Goal: Task Accomplishment & Management: Complete application form

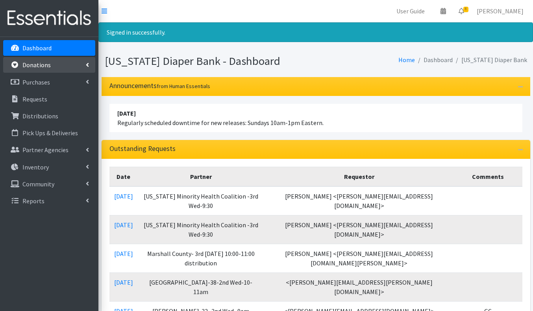
click at [42, 57] on link "Donations" at bounding box center [49, 65] width 92 height 16
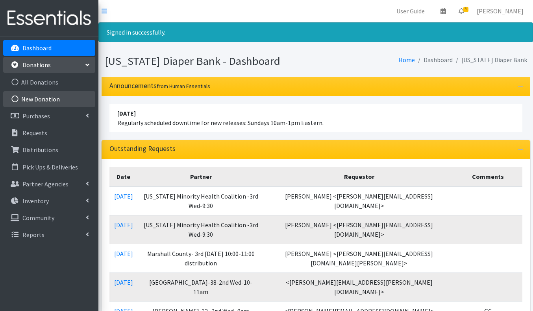
click at [35, 100] on link "New Donation" at bounding box center [49, 99] width 92 height 16
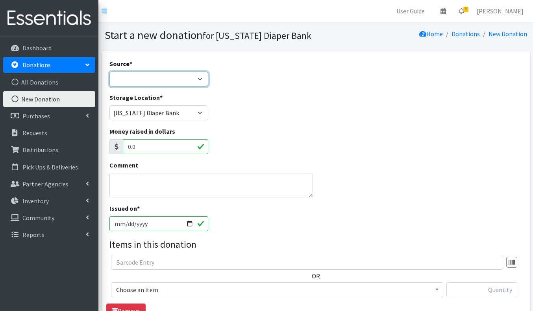
select select "Donation Site"
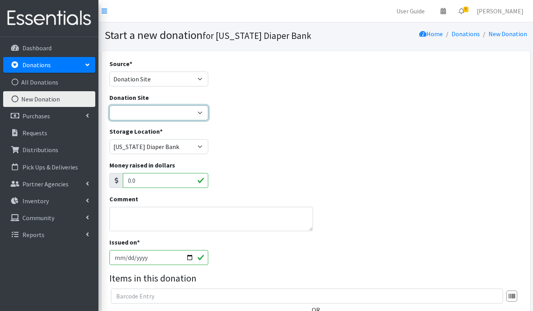
select select "837"
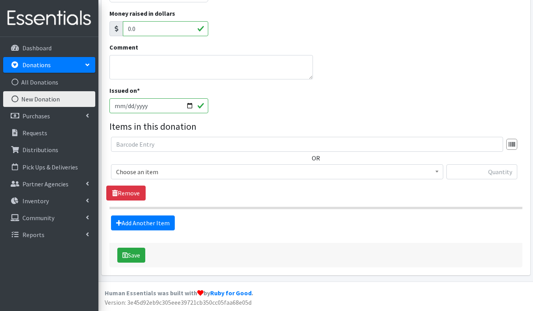
scroll to position [151, 0]
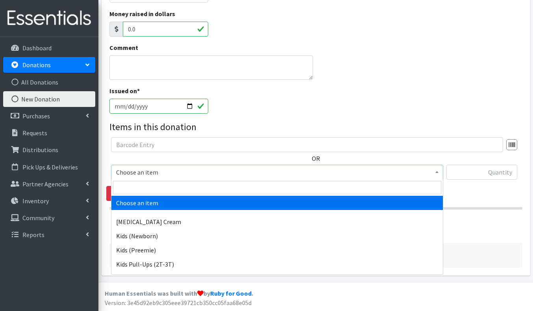
click at [153, 170] on span "Choose an item" at bounding box center [277, 172] width 322 height 11
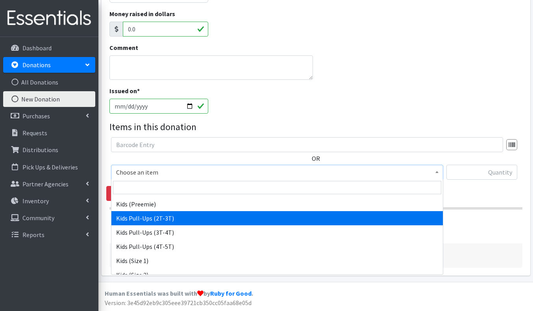
scroll to position [54, 0]
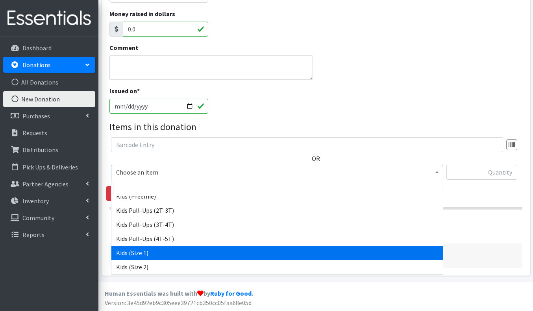
select select "3401"
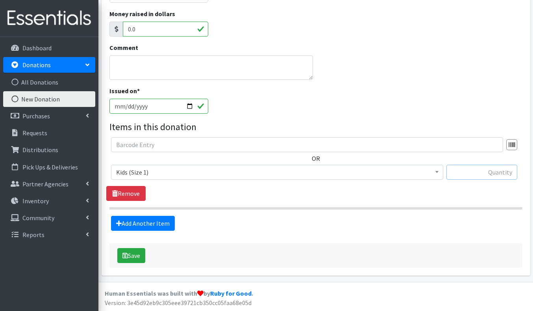
click at [494, 169] on input "text" at bounding box center [481, 172] width 71 height 15
type input "101"
click at [129, 223] on link "Add Another Item" at bounding box center [143, 223] width 64 height 15
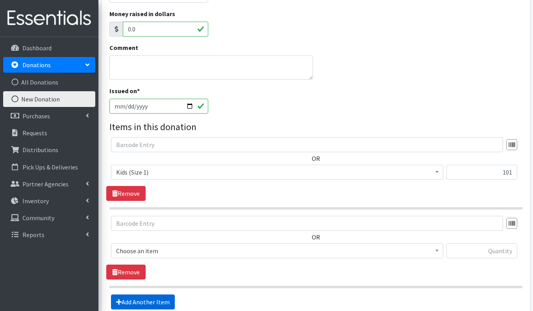
scroll to position [230, 0]
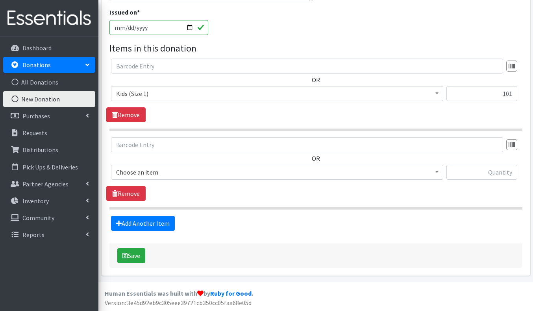
click at [152, 174] on span "Choose an item" at bounding box center [277, 172] width 322 height 11
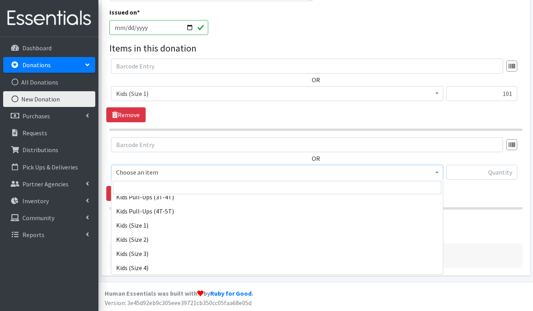
scroll to position [83, 0]
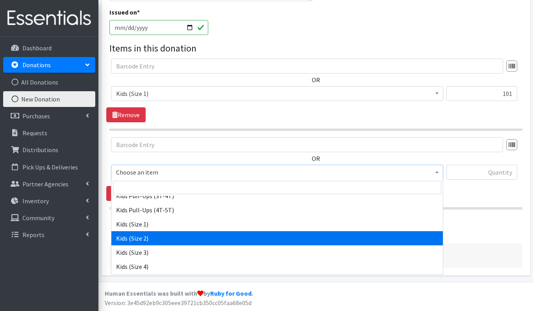
select select "3420"
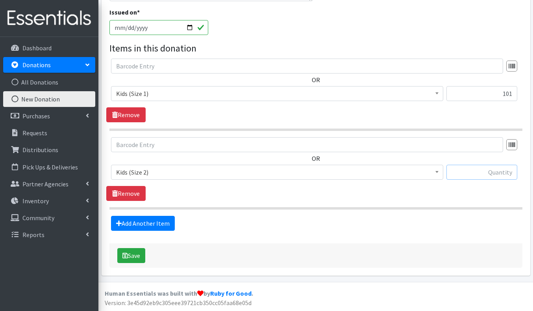
click at [477, 174] on input "text" at bounding box center [481, 172] width 71 height 15
type input "106"
click at [164, 221] on link "Add Another Item" at bounding box center [143, 223] width 64 height 15
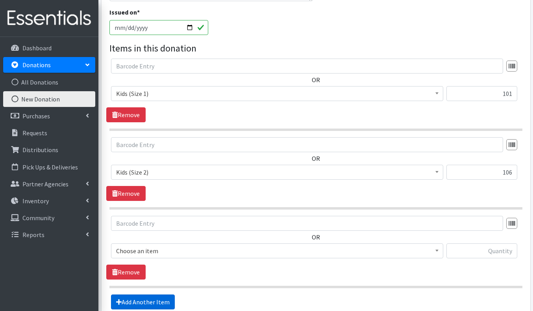
scroll to position [309, 0]
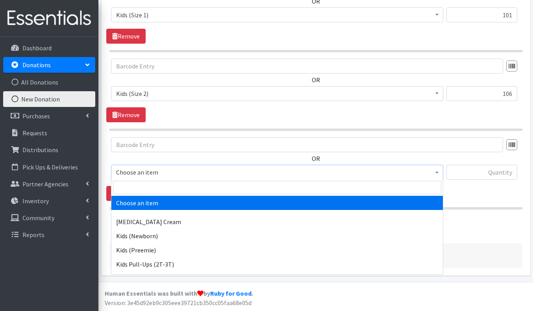
click at [172, 173] on span "Choose an item" at bounding box center [277, 172] width 322 height 11
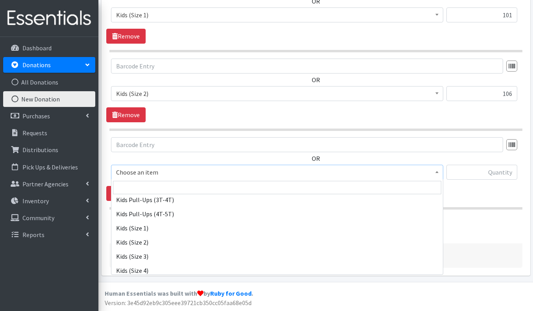
scroll to position [103, 0]
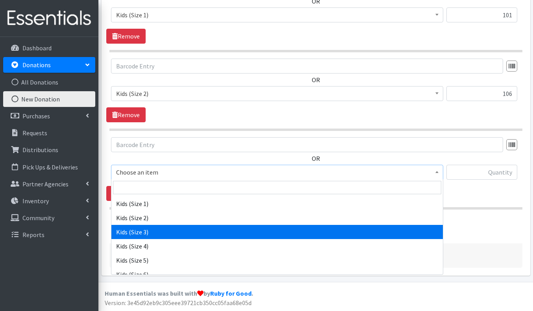
select select "3393"
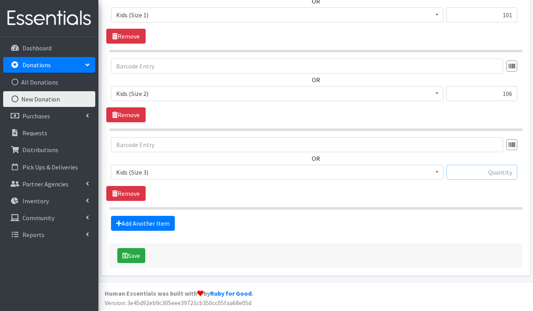
click at [501, 171] on input "text" at bounding box center [481, 172] width 71 height 15
type input "239"
click at [135, 227] on link "Add Another Item" at bounding box center [143, 223] width 64 height 15
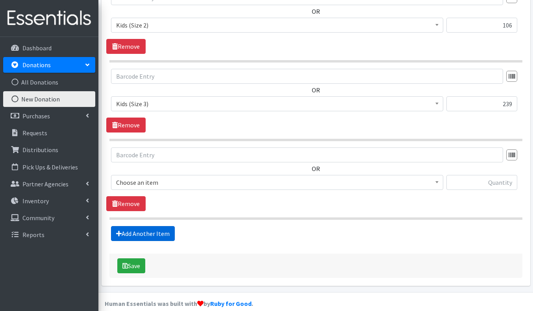
scroll to position [387, 0]
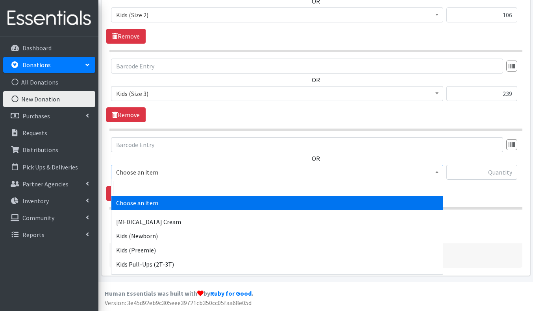
click at [162, 171] on span "Choose an item" at bounding box center [277, 172] width 322 height 11
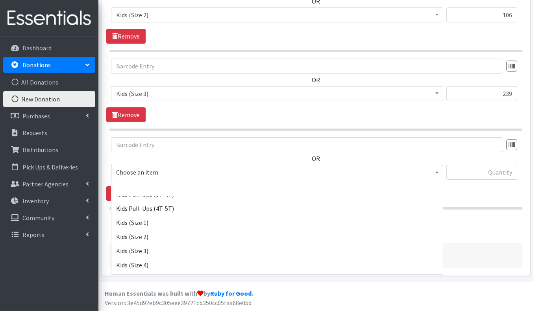
scroll to position [113, 0]
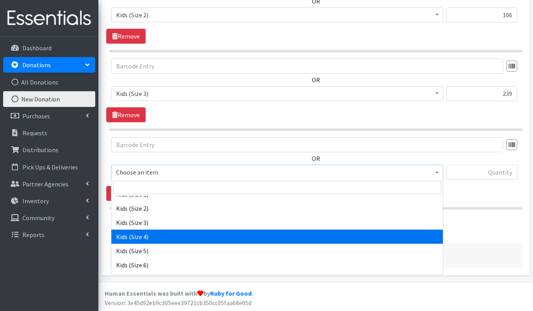
select select "3394"
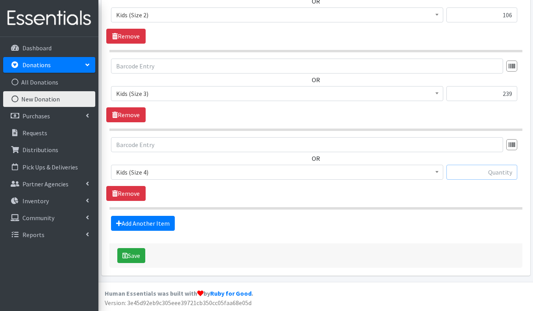
click at [463, 168] on input "text" at bounding box center [481, 172] width 71 height 15
type input "78"
click at [159, 221] on link "Add Another Item" at bounding box center [143, 223] width 64 height 15
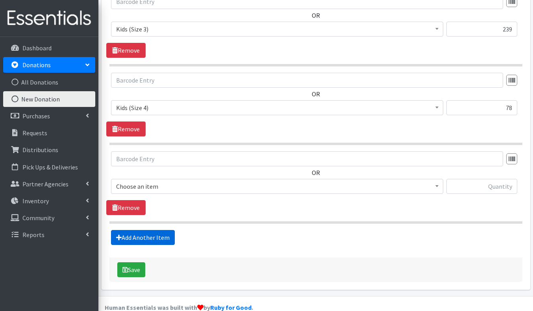
scroll to position [466, 0]
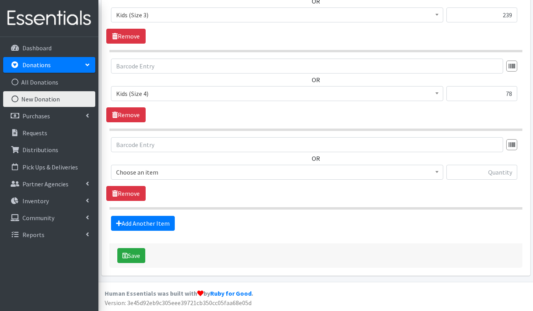
click at [171, 170] on span "Choose an item" at bounding box center [277, 172] width 322 height 11
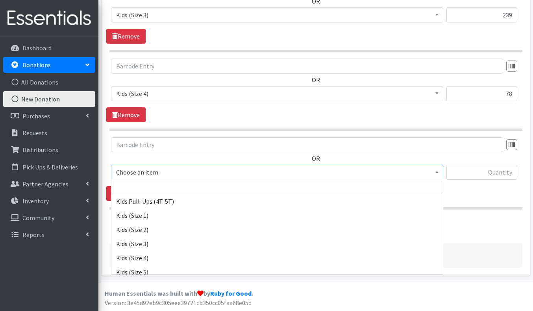
scroll to position [96, 0]
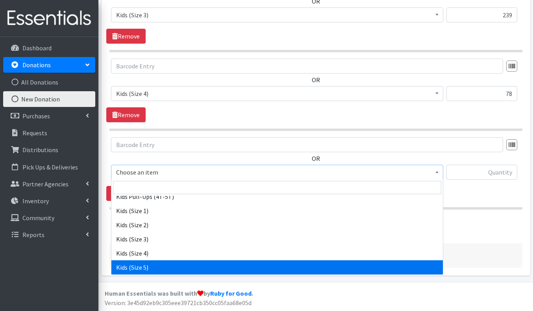
select select "3407"
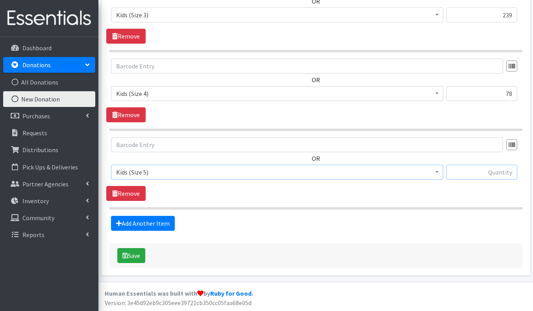
click at [463, 172] on input "text" at bounding box center [481, 172] width 71 height 15
type input "79"
click at [141, 221] on link "Add Another Item" at bounding box center [143, 223] width 64 height 15
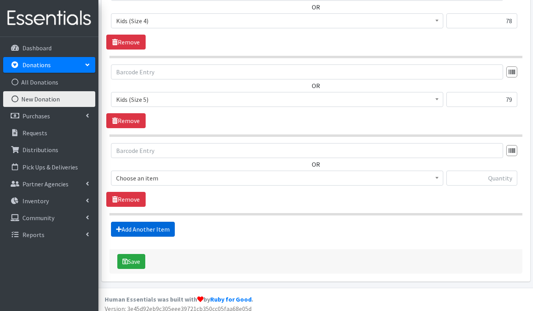
scroll to position [545, 0]
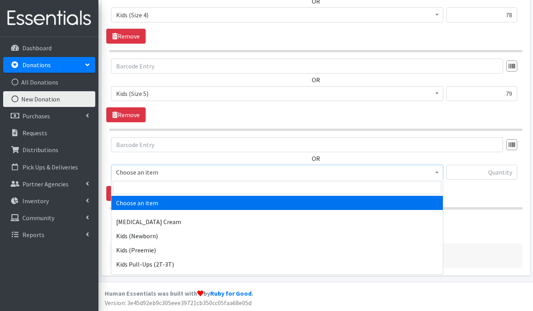
click at [158, 172] on span "Choose an item" at bounding box center [277, 172] width 322 height 11
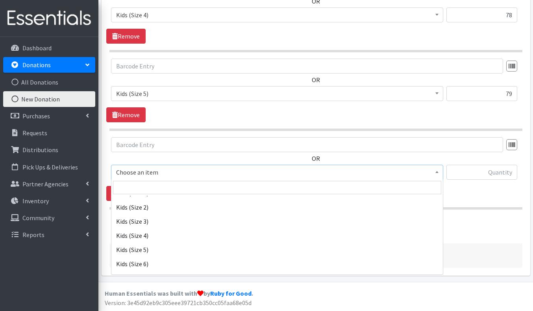
scroll to position [114, 0]
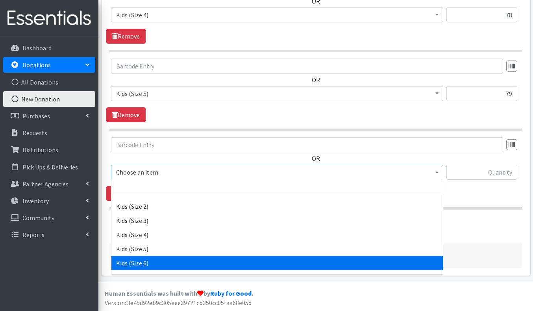
select select "3419"
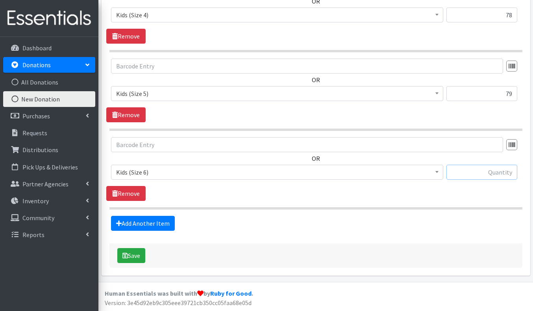
click at [472, 172] on input "text" at bounding box center [481, 172] width 71 height 15
type input "24"
click at [162, 220] on link "Add Another Item" at bounding box center [143, 223] width 64 height 15
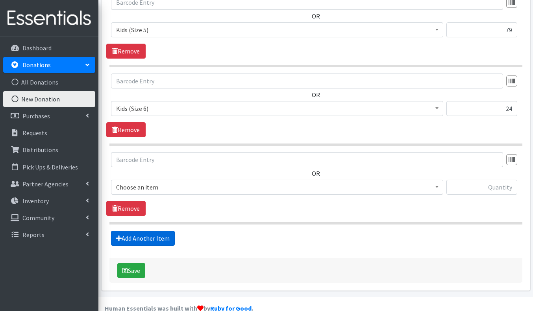
scroll to position [623, 0]
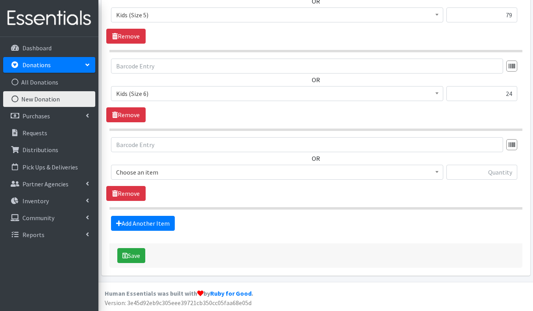
click at [204, 170] on span "Choose an item" at bounding box center [277, 172] width 322 height 11
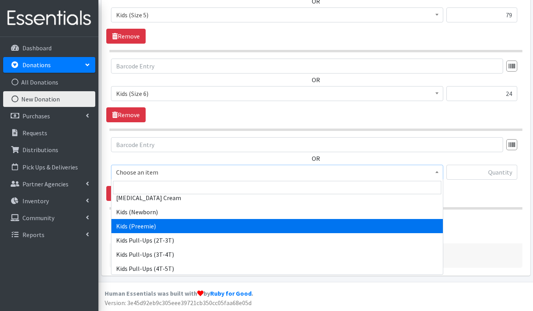
scroll to position [25, 0]
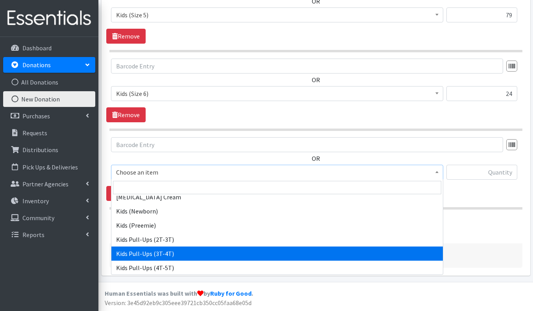
select select "3417"
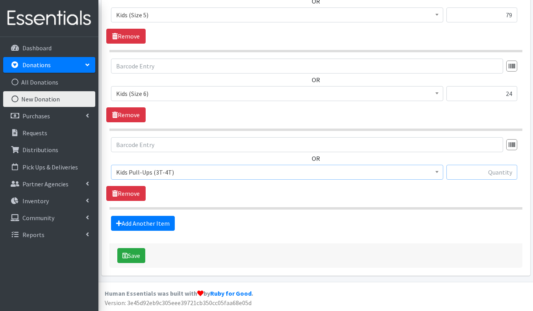
click at [482, 171] on input "text" at bounding box center [481, 172] width 71 height 15
type input "30"
click at [127, 226] on link "Add Another Item" at bounding box center [143, 223] width 64 height 15
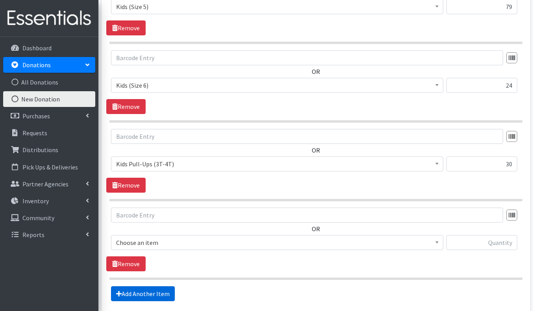
scroll to position [702, 0]
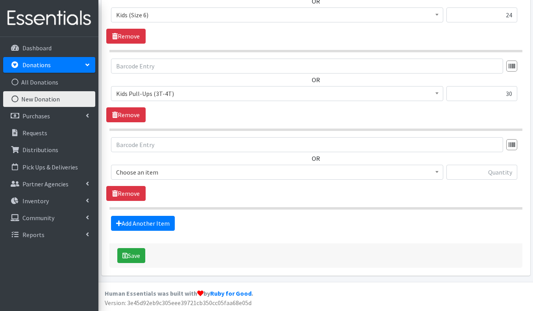
click at [164, 172] on span "Choose an item" at bounding box center [277, 172] width 322 height 11
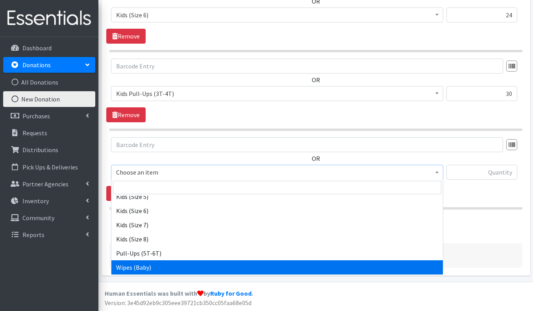
scroll to position [167, 0]
select select "3418"
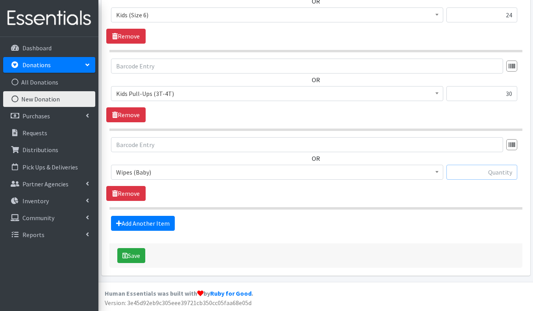
click at [487, 173] on input "text" at bounding box center [481, 172] width 71 height 15
type input "9"
click at [136, 253] on button "Save" at bounding box center [131, 255] width 28 height 15
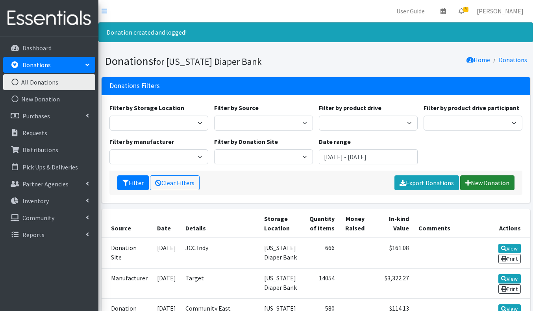
click at [478, 183] on link "New Donation" at bounding box center [487, 182] width 54 height 15
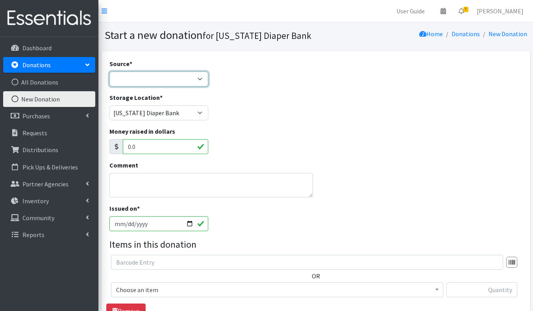
select select "Donation Site"
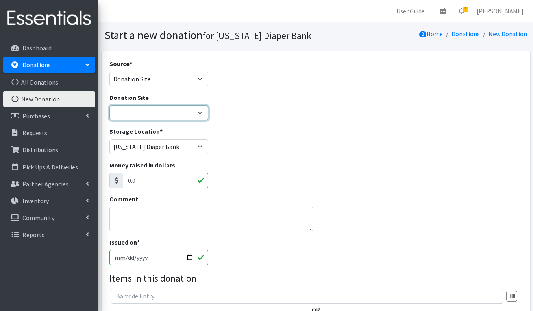
select select "1043"
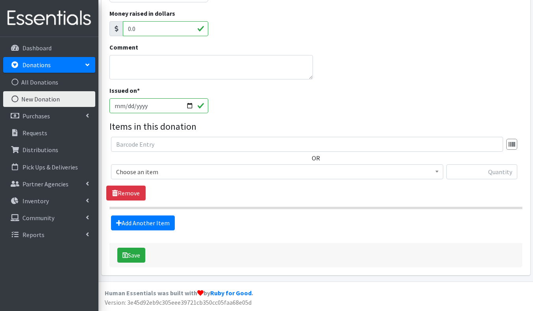
scroll to position [151, 0]
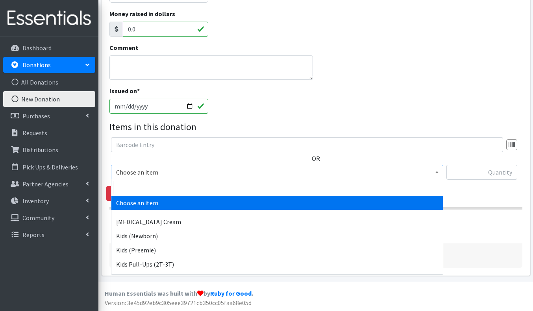
click at [147, 172] on span "Choose an item" at bounding box center [277, 172] width 322 height 11
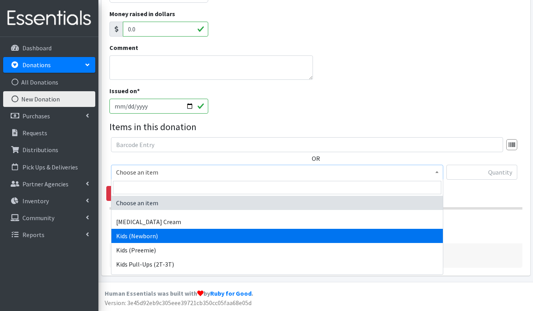
select select "3413"
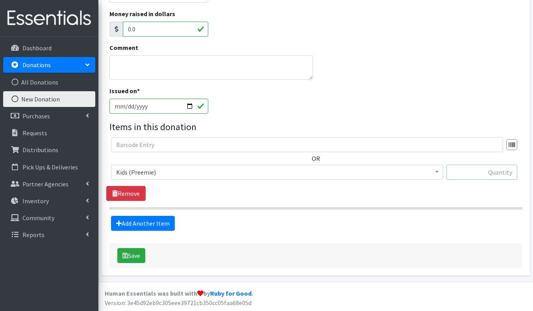
click at [491, 167] on input "text" at bounding box center [481, 172] width 71 height 15
type input "27"
click at [153, 223] on link "Add Another Item" at bounding box center [143, 223] width 64 height 15
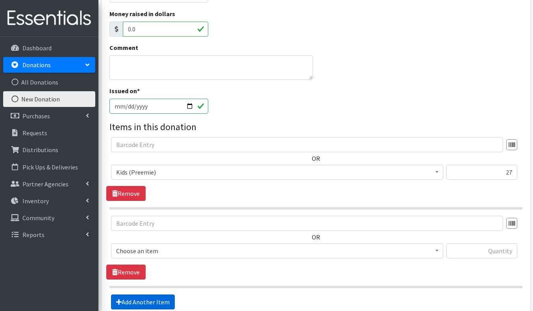
scroll to position [230, 0]
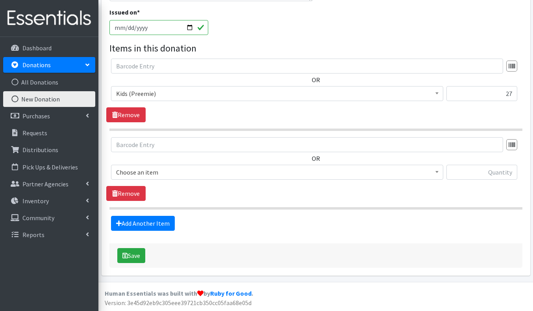
click at [180, 173] on span "Choose an item" at bounding box center [277, 172] width 322 height 11
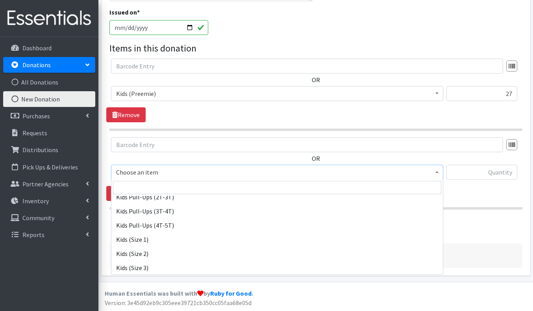
scroll to position [68, 0]
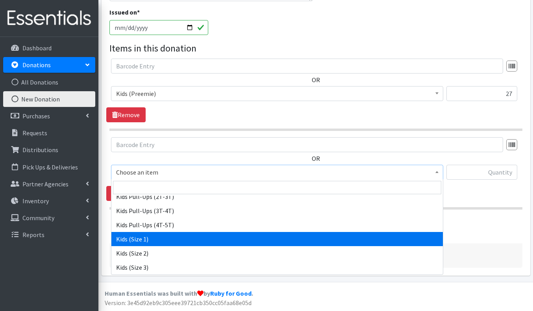
select select "3401"
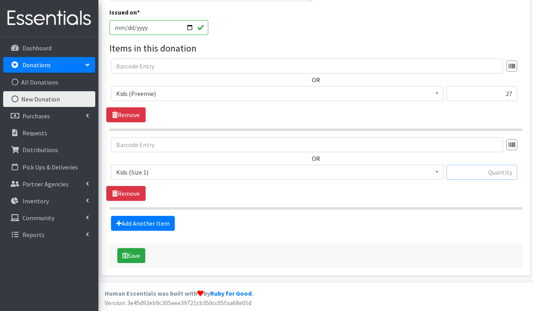
click at [498, 168] on input "text" at bounding box center [481, 172] width 71 height 15
type input "172"
click at [140, 224] on link "Add Another Item" at bounding box center [143, 223] width 64 height 15
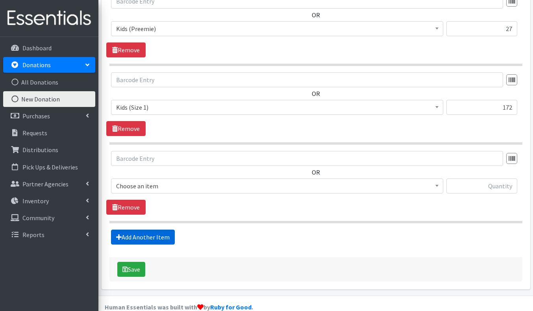
scroll to position [309, 0]
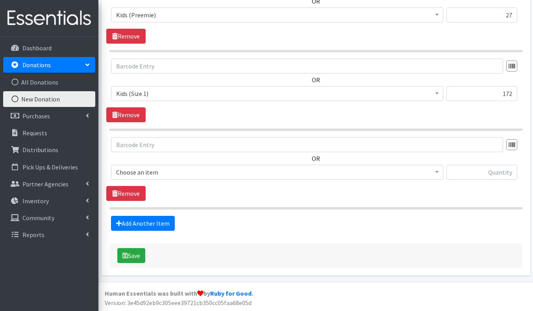
click at [180, 168] on span "Choose an item" at bounding box center [277, 172] width 322 height 11
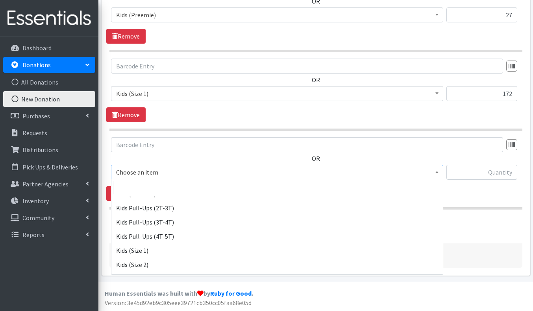
scroll to position [58, 0]
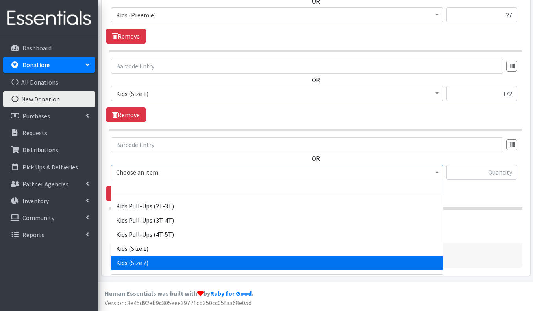
select select "3420"
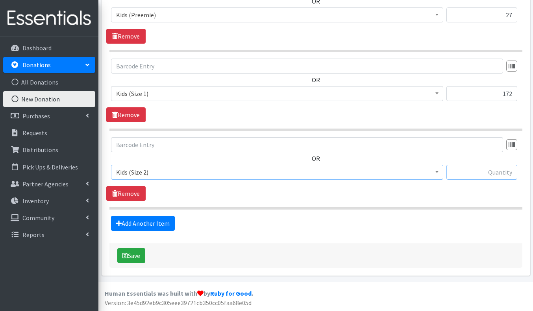
click at [468, 173] on input "text" at bounding box center [481, 172] width 71 height 15
type input "191"
click at [153, 218] on link "Add Another Item" at bounding box center [143, 223] width 64 height 15
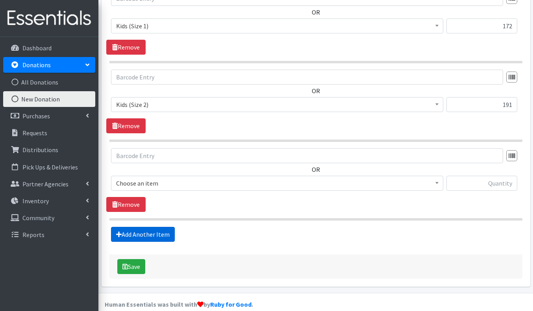
scroll to position [387, 0]
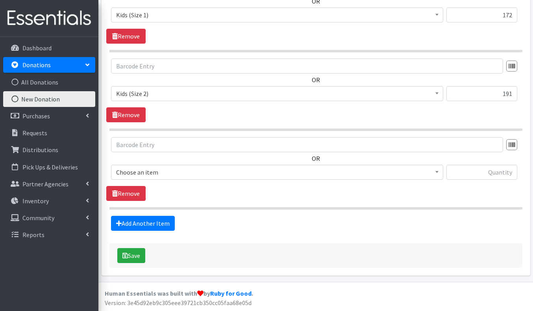
click at [203, 174] on span "Choose an item" at bounding box center [277, 172] width 322 height 11
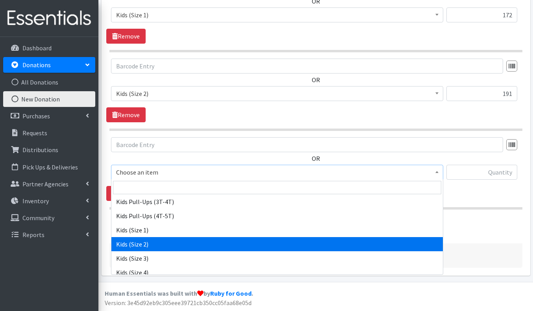
scroll to position [79, 0]
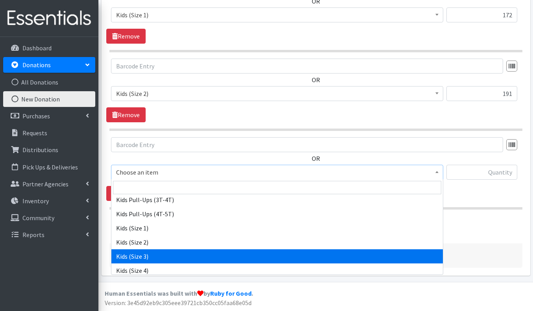
select select "3393"
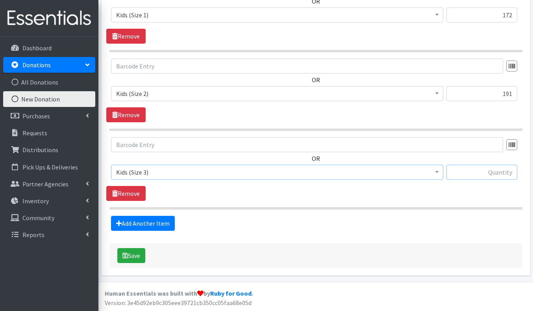
click at [504, 171] on input "text" at bounding box center [481, 172] width 71 height 15
type input "52"
click at [145, 224] on link "Add Another Item" at bounding box center [143, 223] width 64 height 15
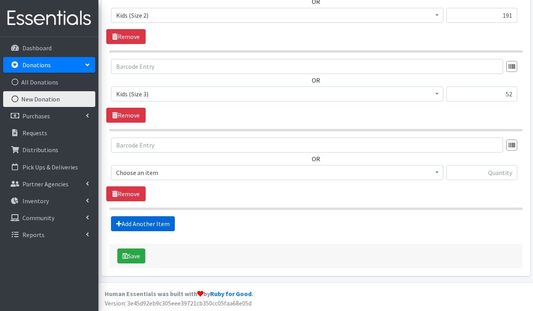
scroll to position [466, 0]
click at [171, 176] on span "Choose an item" at bounding box center [277, 172] width 322 height 11
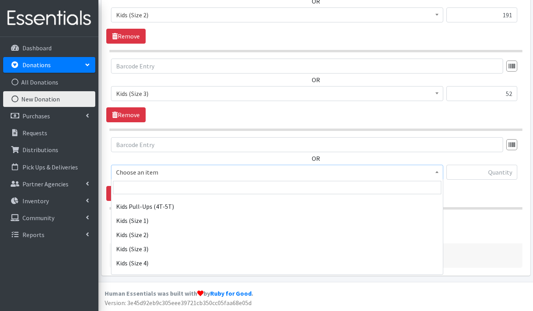
scroll to position [93, 0]
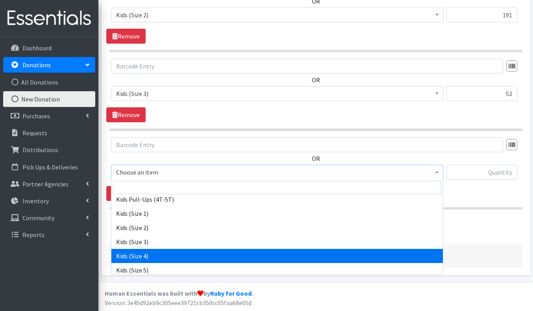
select select "3394"
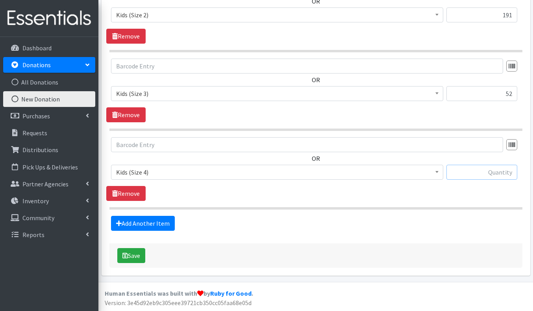
click at [482, 177] on input "text" at bounding box center [481, 172] width 71 height 15
type input "28"
click at [141, 217] on link "Add Another Item" at bounding box center [143, 223] width 64 height 15
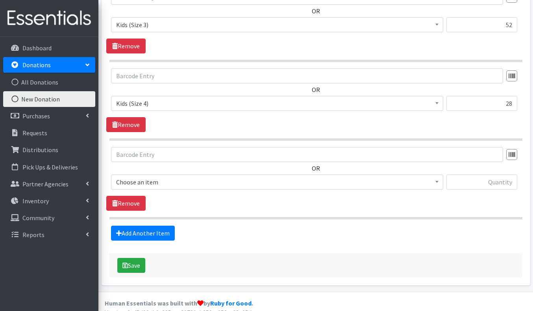
scroll to position [545, 0]
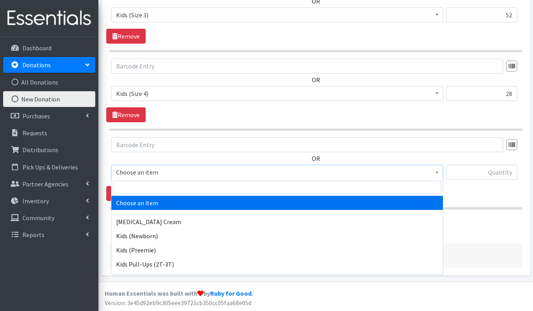
click at [172, 173] on span "Choose an item" at bounding box center [277, 172] width 322 height 11
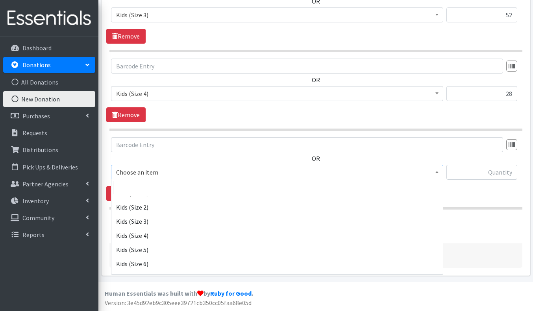
scroll to position [134, 0]
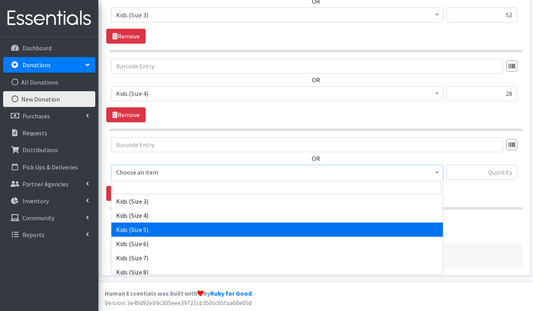
select select "3407"
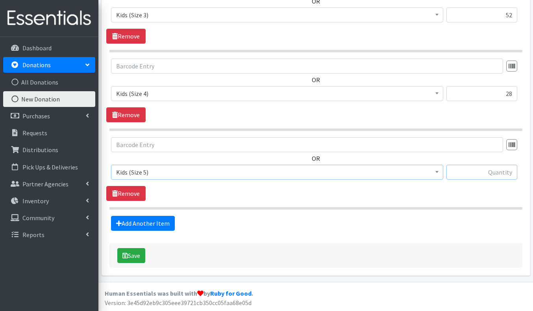
click at [484, 173] on input "text" at bounding box center [481, 172] width 71 height 15
type input "19"
click at [136, 254] on button "Save" at bounding box center [131, 255] width 28 height 15
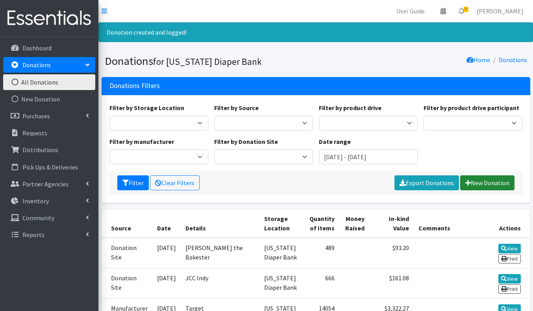
click at [493, 182] on link "New Donation" at bounding box center [487, 182] width 54 height 15
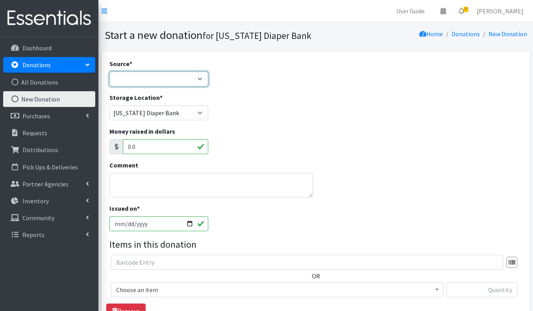
select select "Donation Site"
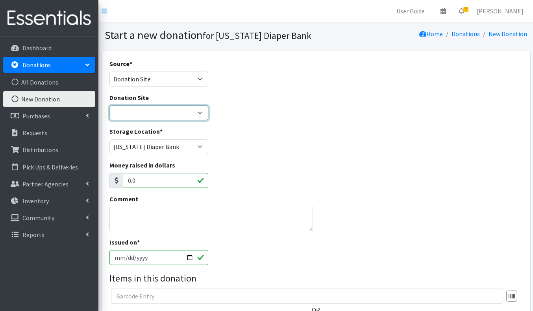
select select "561"
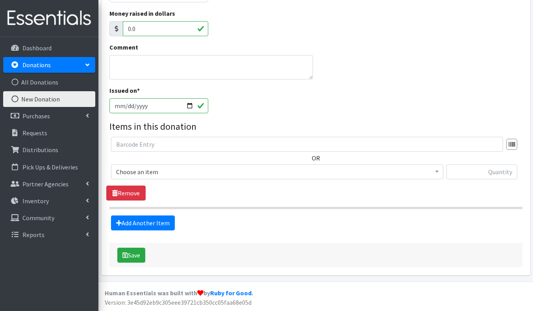
scroll to position [151, 0]
click at [154, 173] on span "Choose an item" at bounding box center [277, 172] width 322 height 11
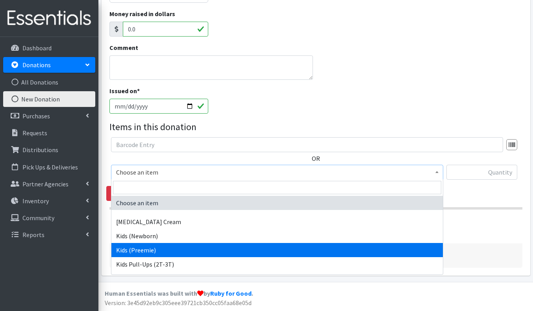
select select "3413"
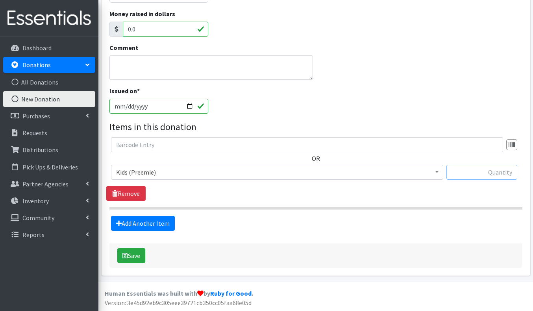
click at [500, 168] on input "text" at bounding box center [481, 172] width 71 height 15
type input "81"
click at [130, 222] on link "Add Another Item" at bounding box center [143, 223] width 64 height 15
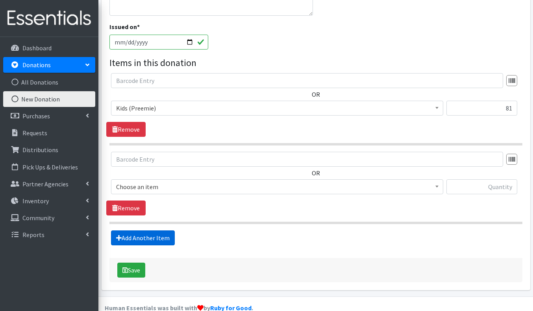
scroll to position [230, 0]
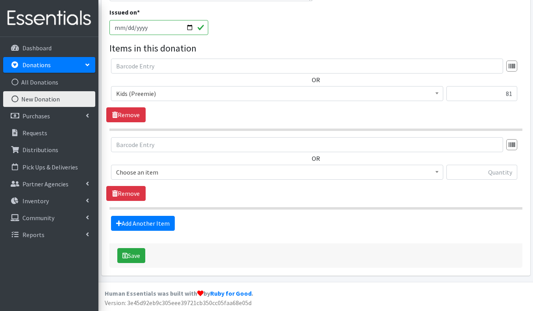
click at [182, 176] on span "Choose an item" at bounding box center [277, 172] width 322 height 11
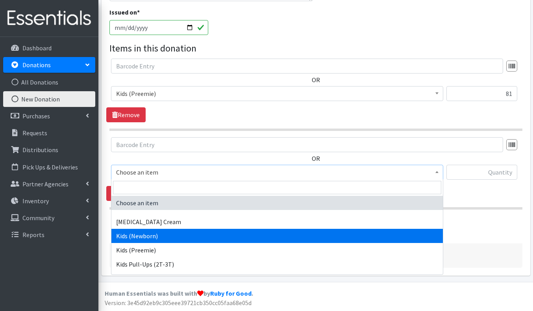
select select "3400"
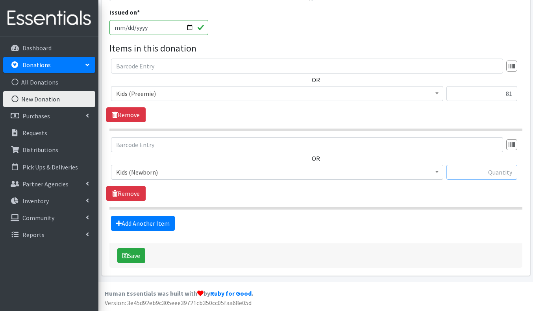
click at [475, 175] on input "text" at bounding box center [481, 172] width 71 height 15
type input "86"
click at [163, 223] on link "Add Another Item" at bounding box center [143, 223] width 64 height 15
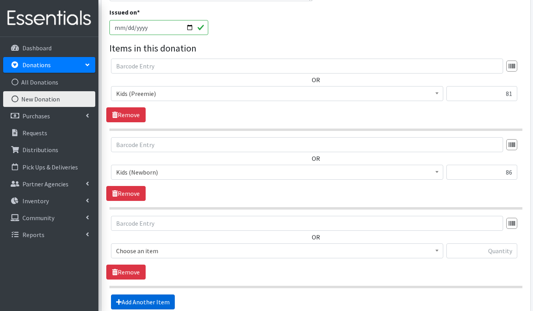
scroll to position [309, 0]
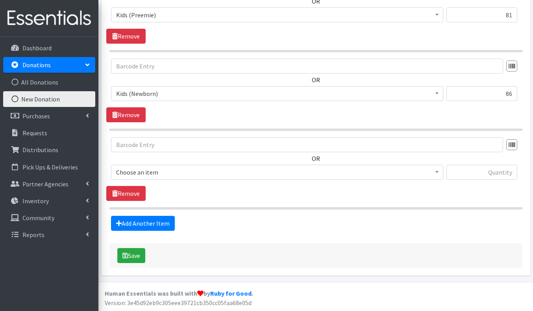
click at [172, 175] on span "Choose an item" at bounding box center [277, 172] width 322 height 11
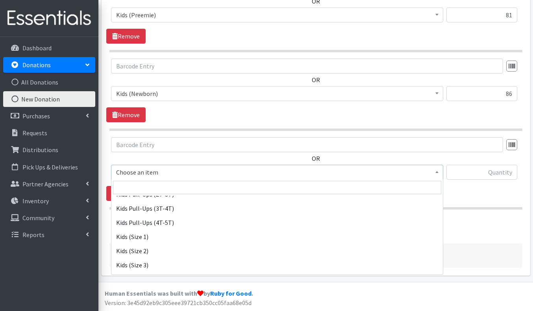
scroll to position [72, 0]
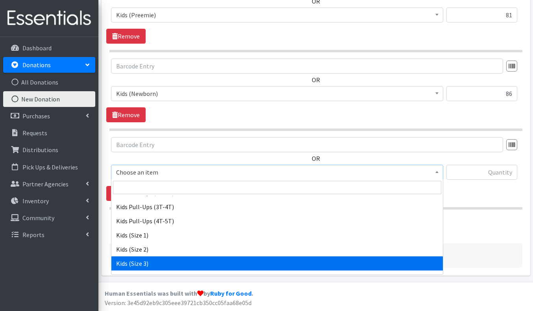
select select "3393"
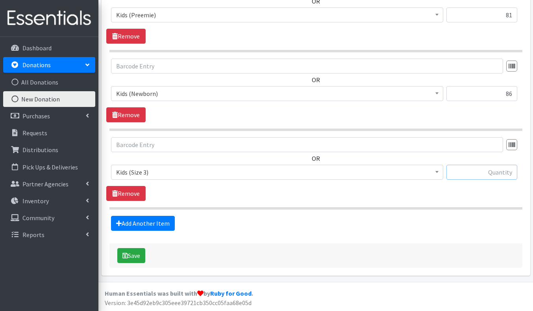
click at [496, 172] on input "text" at bounding box center [481, 172] width 71 height 15
type input "57"
click at [161, 224] on link "Add Another Item" at bounding box center [143, 223] width 64 height 15
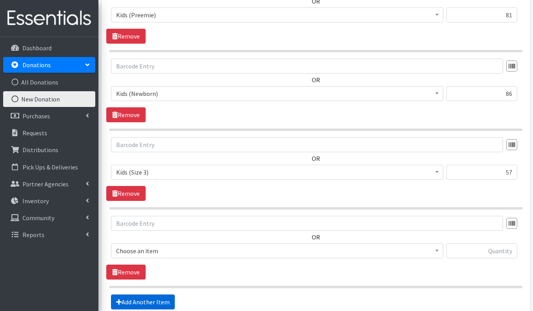
scroll to position [387, 0]
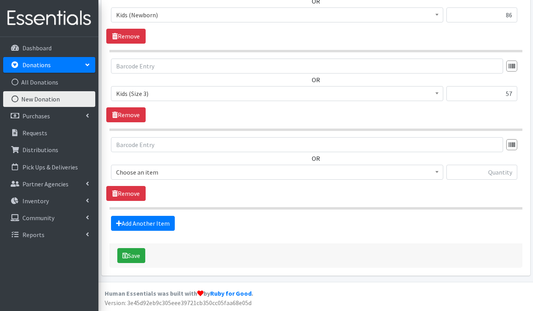
click at [197, 172] on span "Choose an item" at bounding box center [277, 172] width 322 height 11
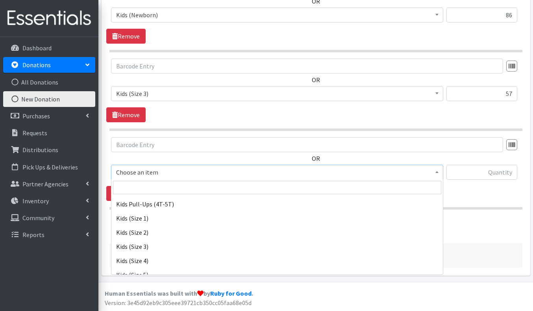
scroll to position [89, 0]
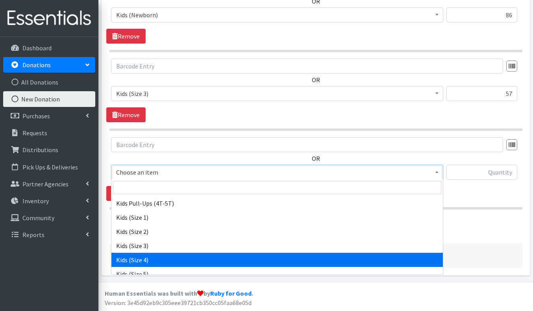
select select "3394"
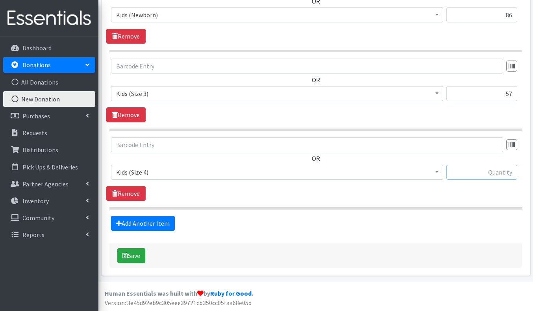
click at [489, 170] on input "text" at bounding box center [481, 172] width 71 height 15
type input "98"
click at [139, 221] on link "Add Another Item" at bounding box center [143, 223] width 64 height 15
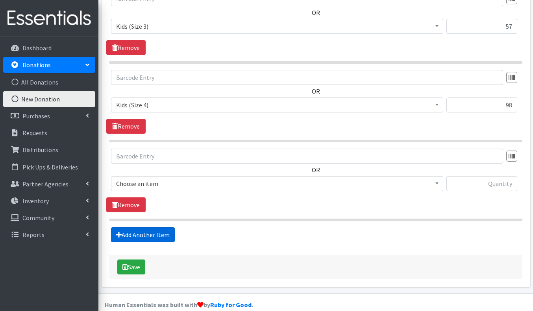
scroll to position [466, 0]
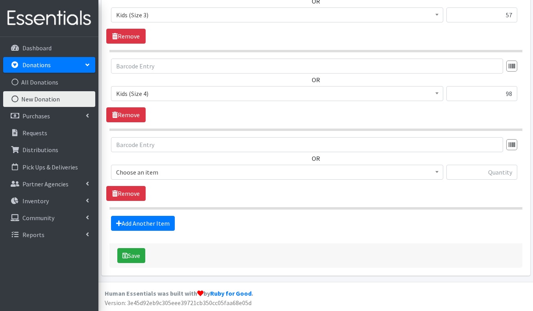
click at [188, 175] on span "Choose an item" at bounding box center [277, 172] width 322 height 11
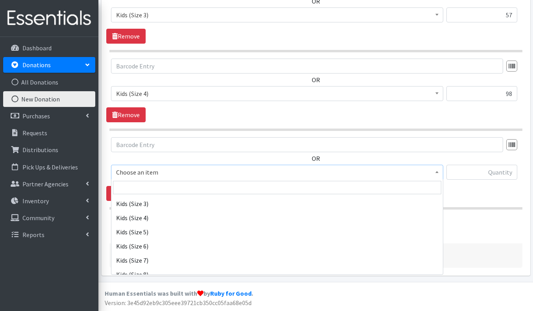
scroll to position [132, 0]
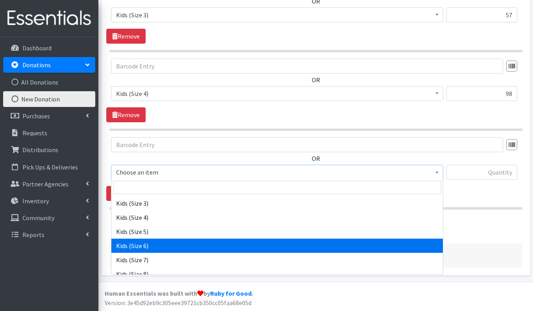
select select "3419"
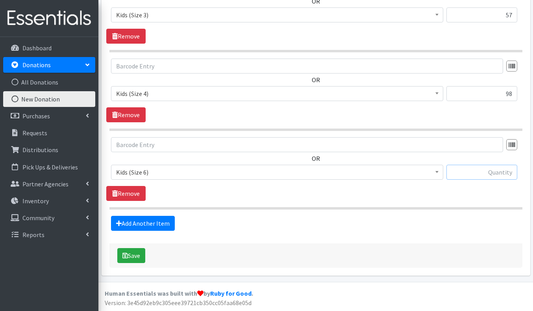
click at [500, 173] on input "text" at bounding box center [481, 172] width 71 height 15
type input "12"
click at [170, 223] on link "Add Another Item" at bounding box center [143, 223] width 64 height 15
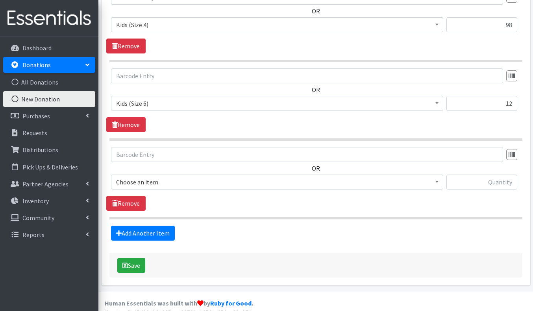
scroll to position [545, 0]
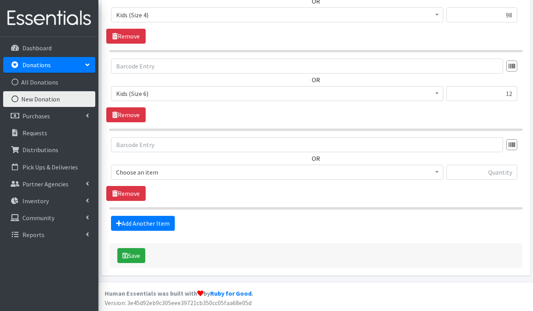
click at [194, 179] on span "Choose an item Diaper Rash Cream Kids (Newborn) Kids (Preemie) Kids Pull-Ups (2…" at bounding box center [277, 175] width 332 height 21
click at [194, 175] on span "Choose an item" at bounding box center [277, 172] width 322 height 11
click at [192, 181] on span "Choose an item Diaper Rash Cream Kids (Newborn) Kids (Preemie) Kids Pull-Ups (2…" at bounding box center [277, 175] width 332 height 21
click at [193, 172] on span "Kids (Preemie)" at bounding box center [277, 172] width 322 height 11
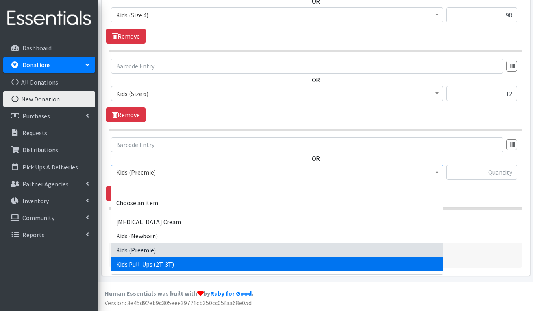
select select "3415"
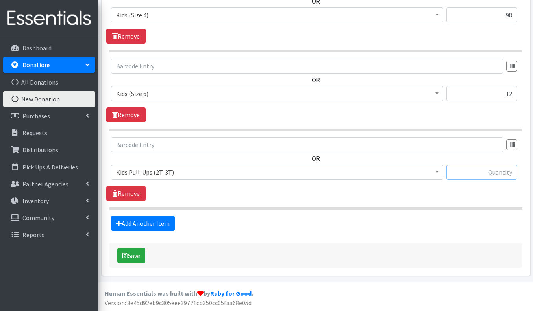
click at [480, 173] on input "text" at bounding box center [481, 172] width 71 height 15
type input "7"
click at [131, 225] on link "Add Another Item" at bounding box center [143, 223] width 64 height 15
click at [163, 179] on span "Choose an item" at bounding box center [277, 172] width 332 height 15
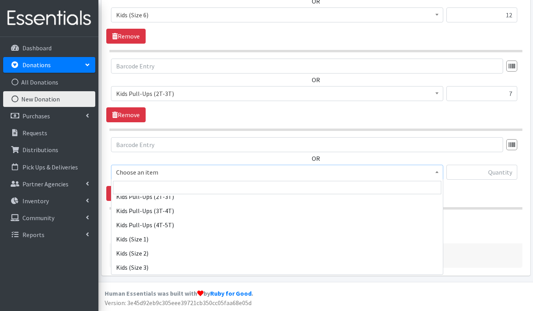
scroll to position [68, 0]
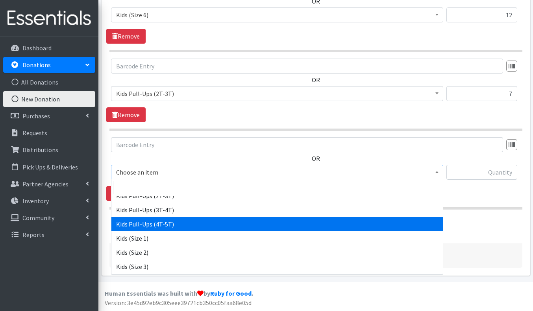
select select "3408"
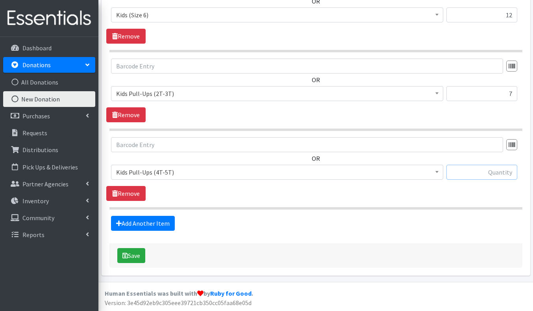
click at [497, 175] on input "text" at bounding box center [481, 172] width 71 height 15
type input "3"
click at [147, 226] on link "Add Another Item" at bounding box center [143, 223] width 64 height 15
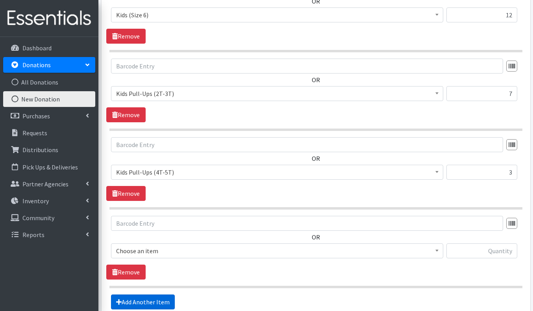
scroll to position [702, 0]
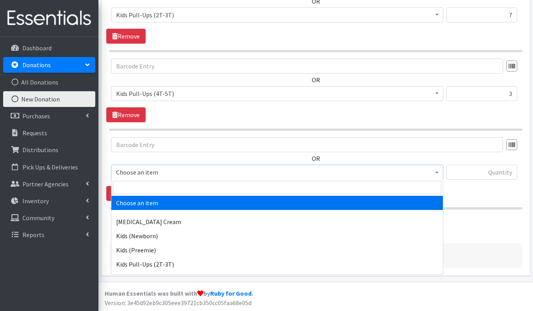
click at [197, 176] on span "Choose an item" at bounding box center [277, 172] width 322 height 11
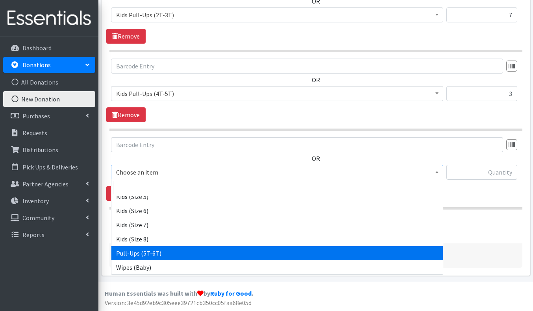
scroll to position [167, 0]
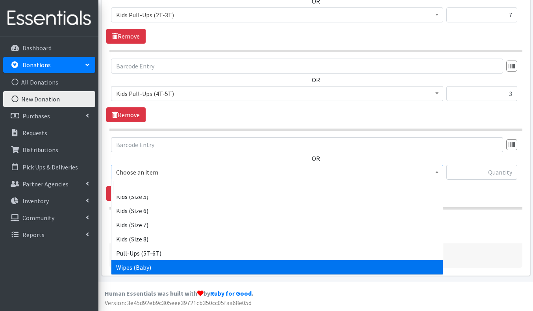
select select "3418"
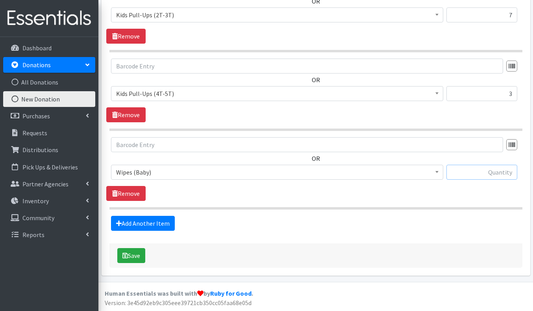
click at [481, 174] on input "text" at bounding box center [481, 172] width 71 height 15
type input "15"
click at [127, 255] on icon "submit" at bounding box center [125, 256] width 6 height 6
